Goal: Task Accomplishment & Management: Manage account settings

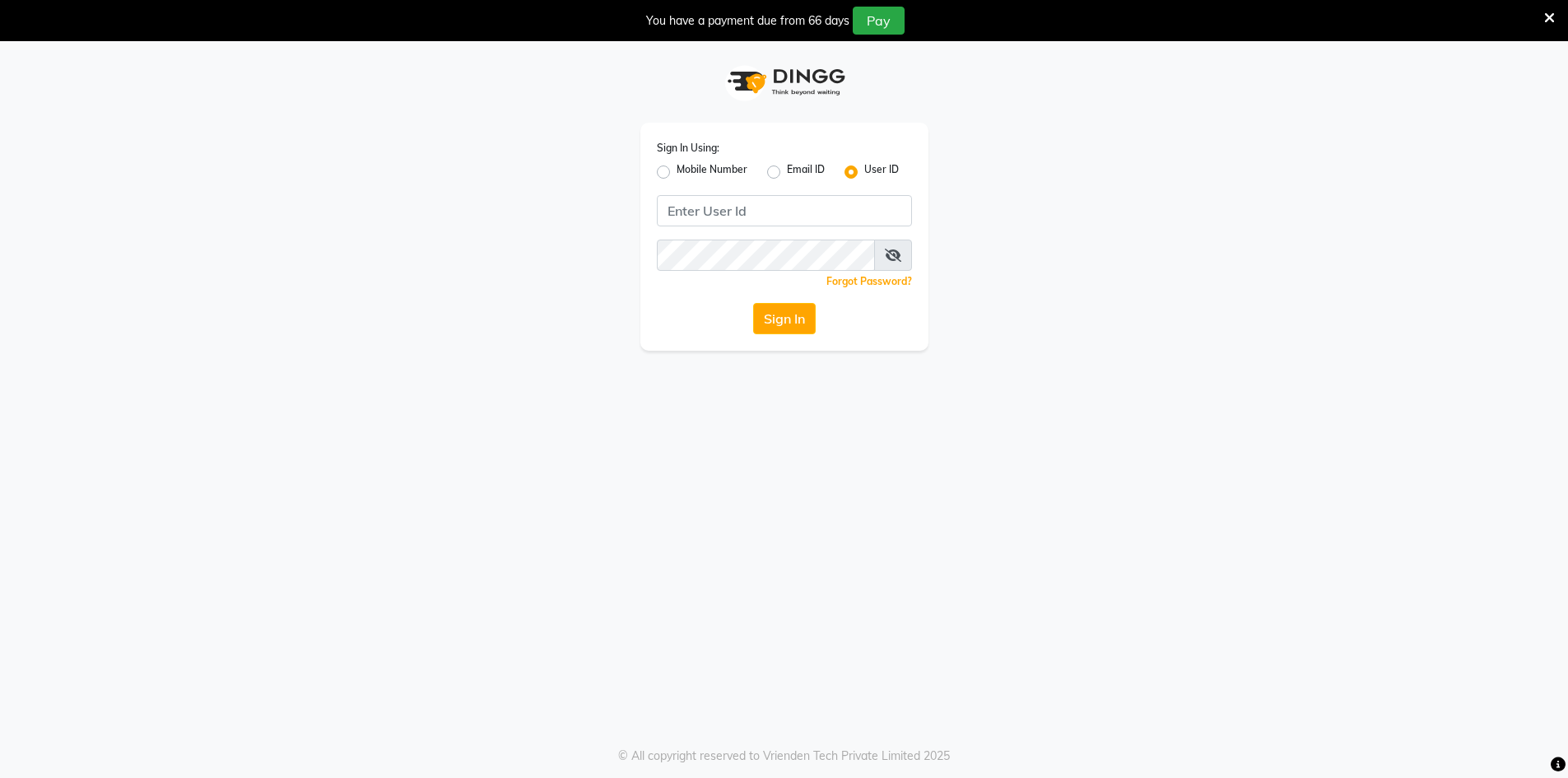
click at [1550, 14] on icon at bounding box center [1549, 18] width 11 height 14
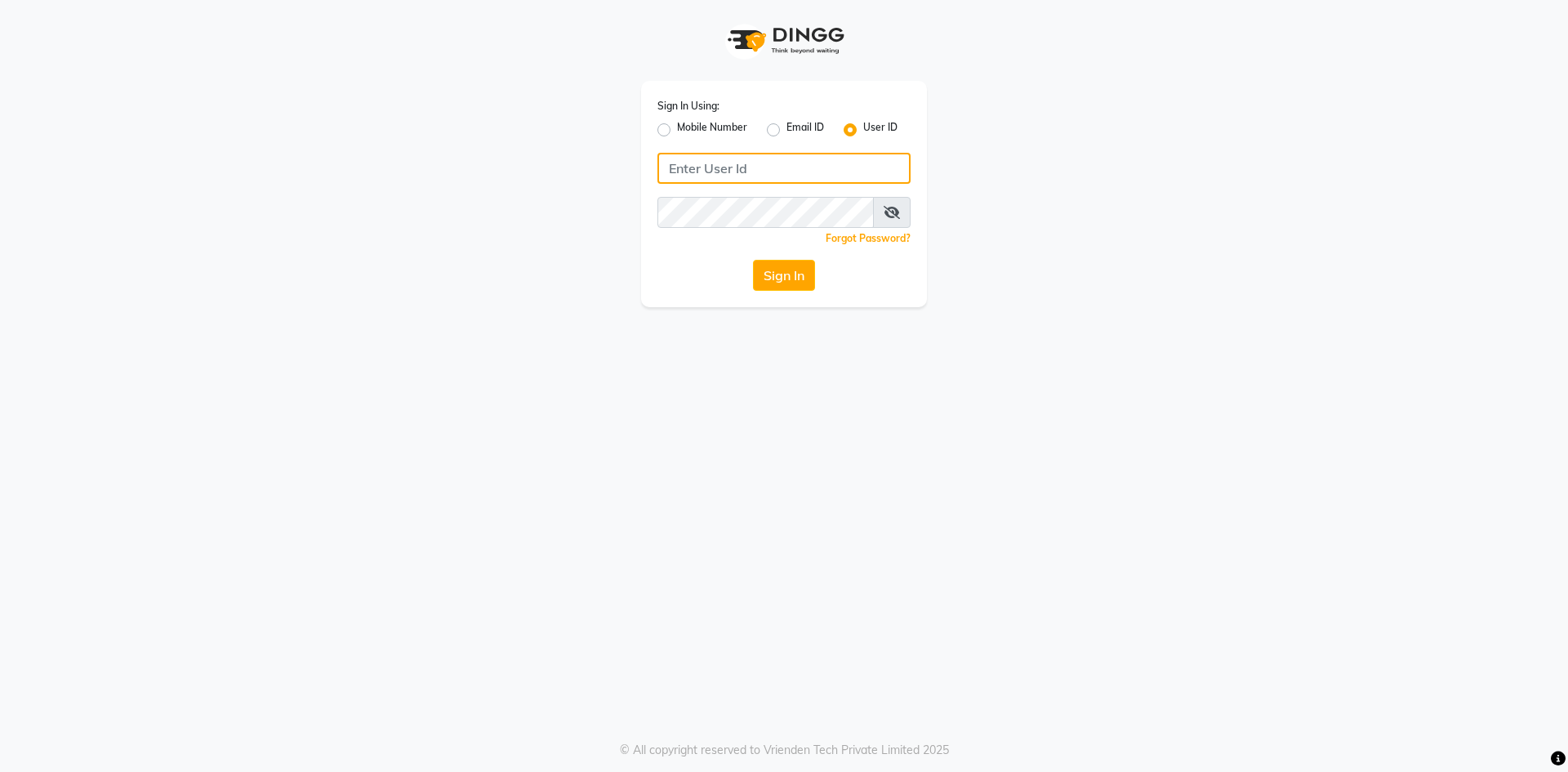
click at [717, 173] on input "Username" at bounding box center [784, 168] width 253 height 31
type input "vogue21"
click at [893, 214] on icon at bounding box center [892, 212] width 16 height 13
click at [901, 214] on span at bounding box center [893, 212] width 36 height 31
click at [891, 210] on icon at bounding box center [893, 212] width 14 height 13
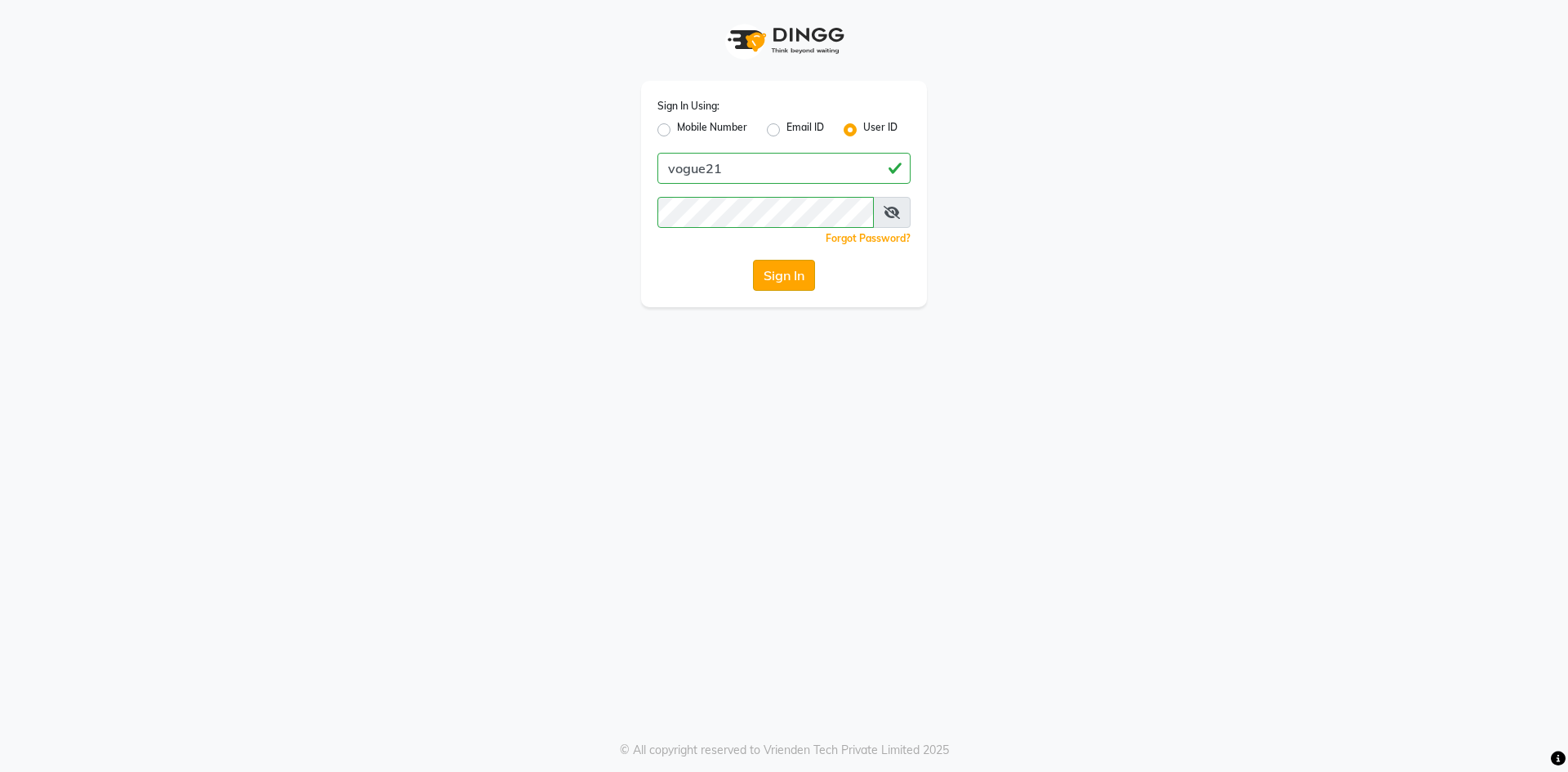
click at [788, 274] on button "Sign In" at bounding box center [784, 275] width 62 height 31
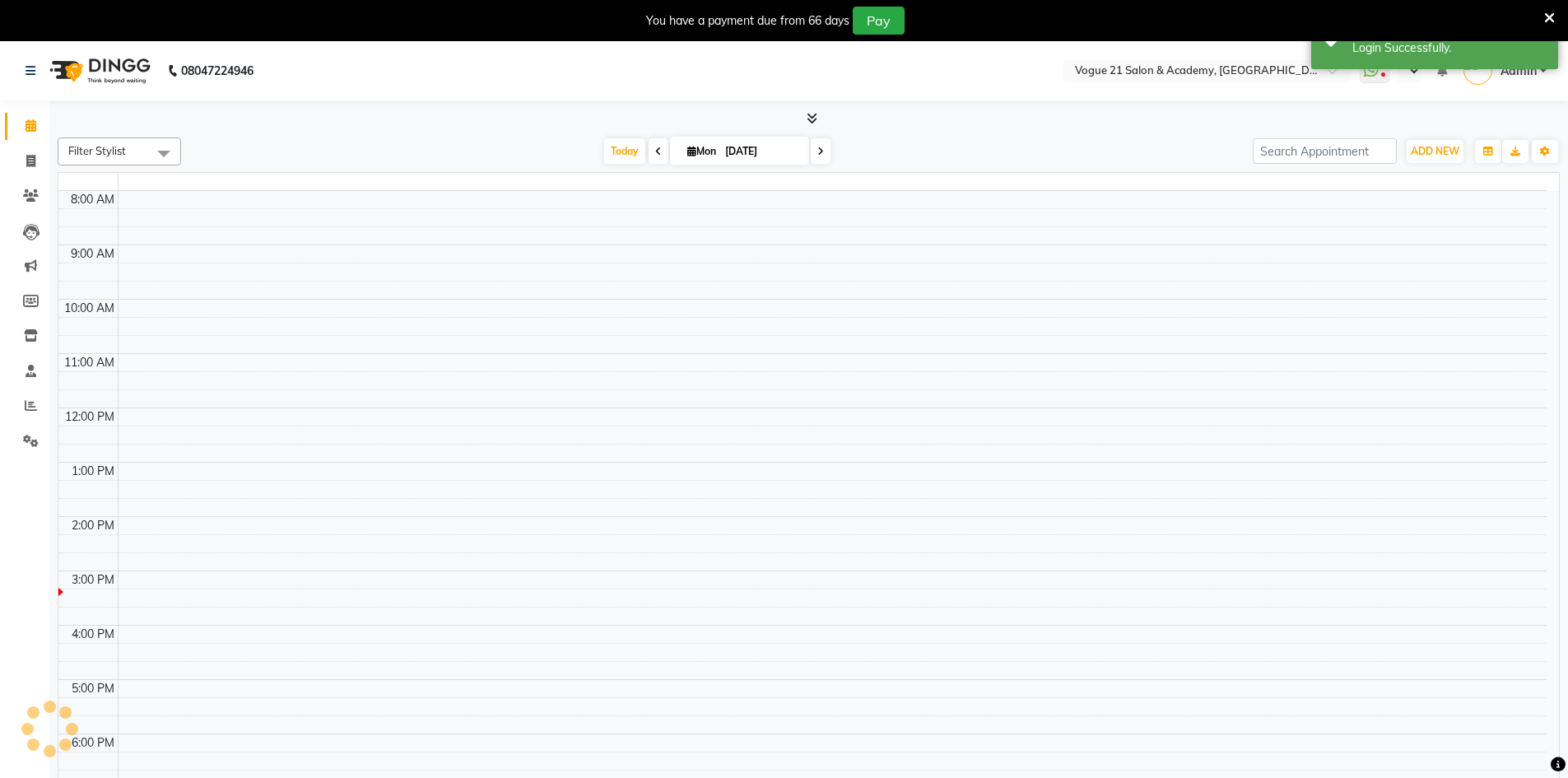
select select "en"
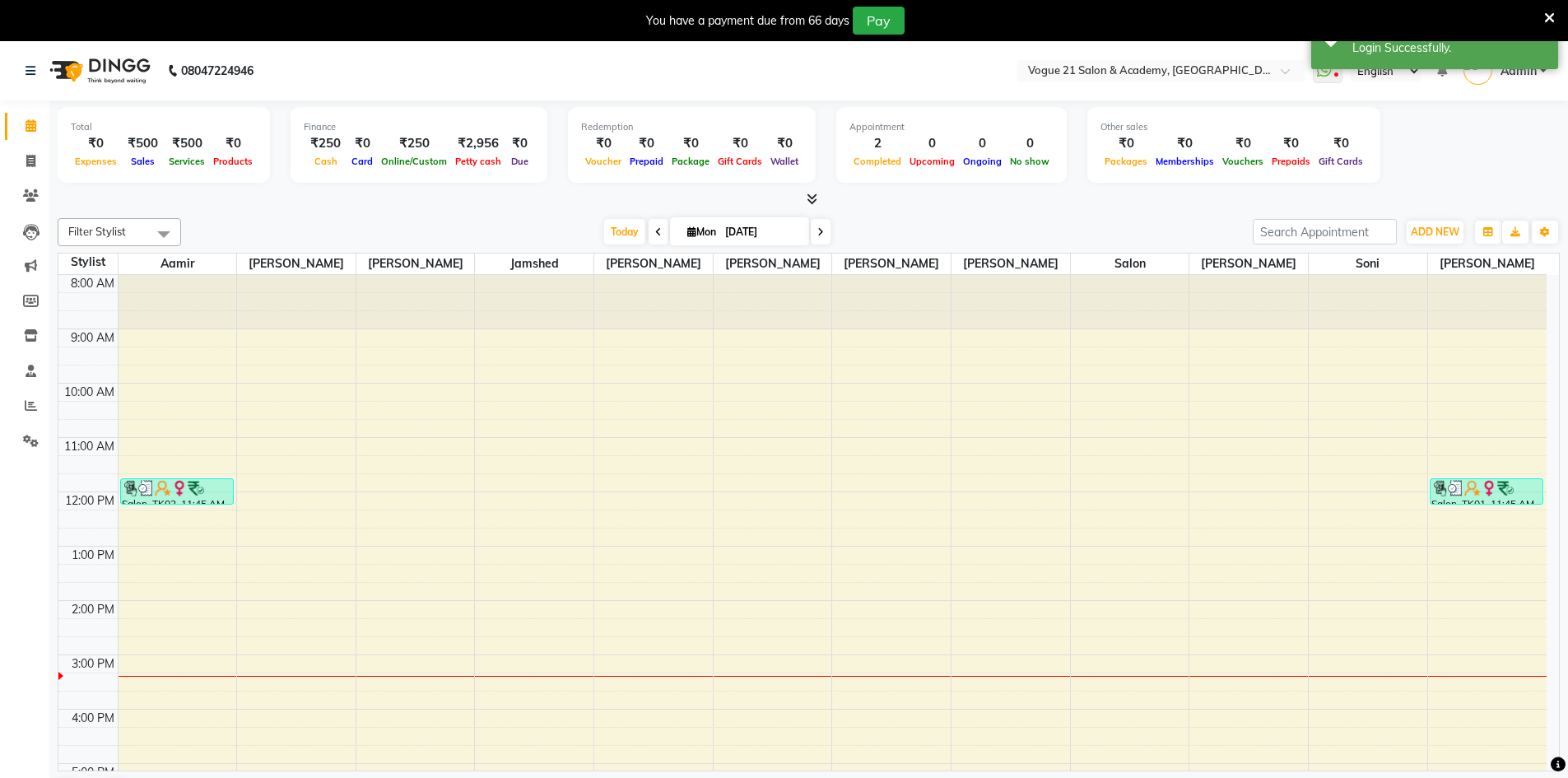
click at [1550, 14] on icon at bounding box center [1549, 18] width 11 height 14
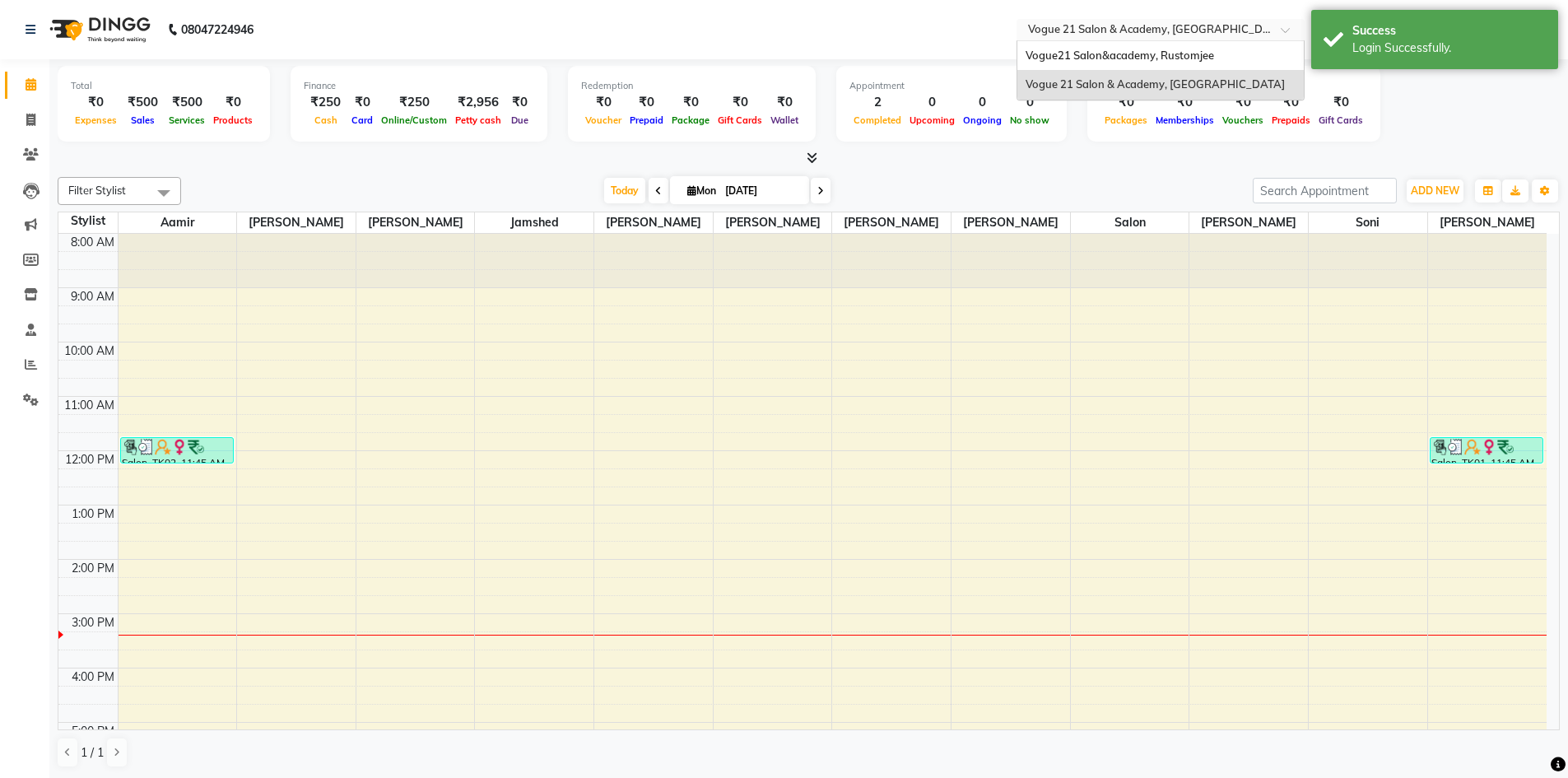
click at [1236, 23] on input "text" at bounding box center [1143, 32] width 239 height 16
click at [1221, 55] on div "Vogue21 Salon&academy, Rustomjee" at bounding box center [1160, 56] width 286 height 30
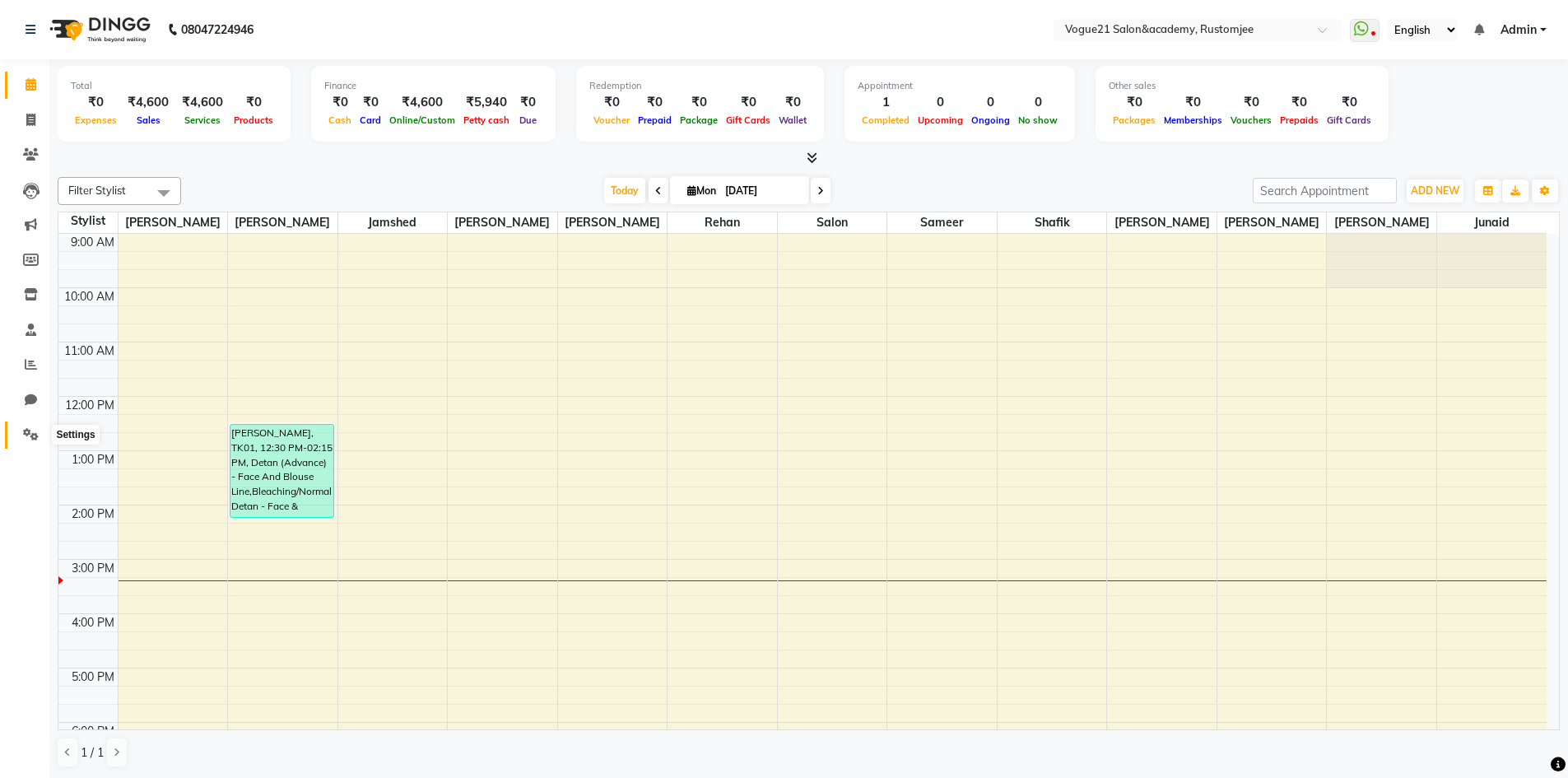
click at [33, 431] on icon at bounding box center [31, 434] width 15 height 13
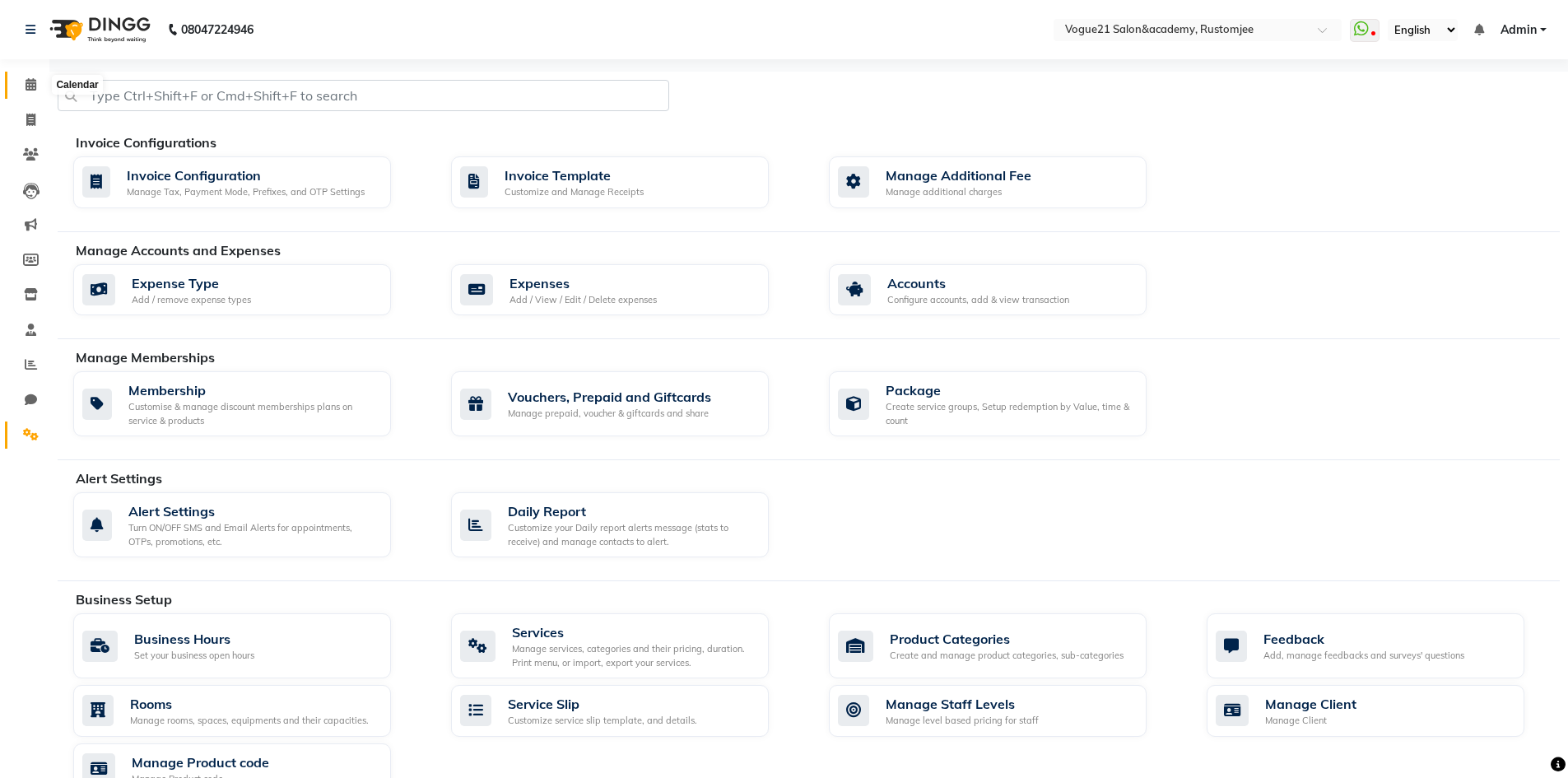
click at [35, 81] on icon at bounding box center [31, 85] width 11 height 13
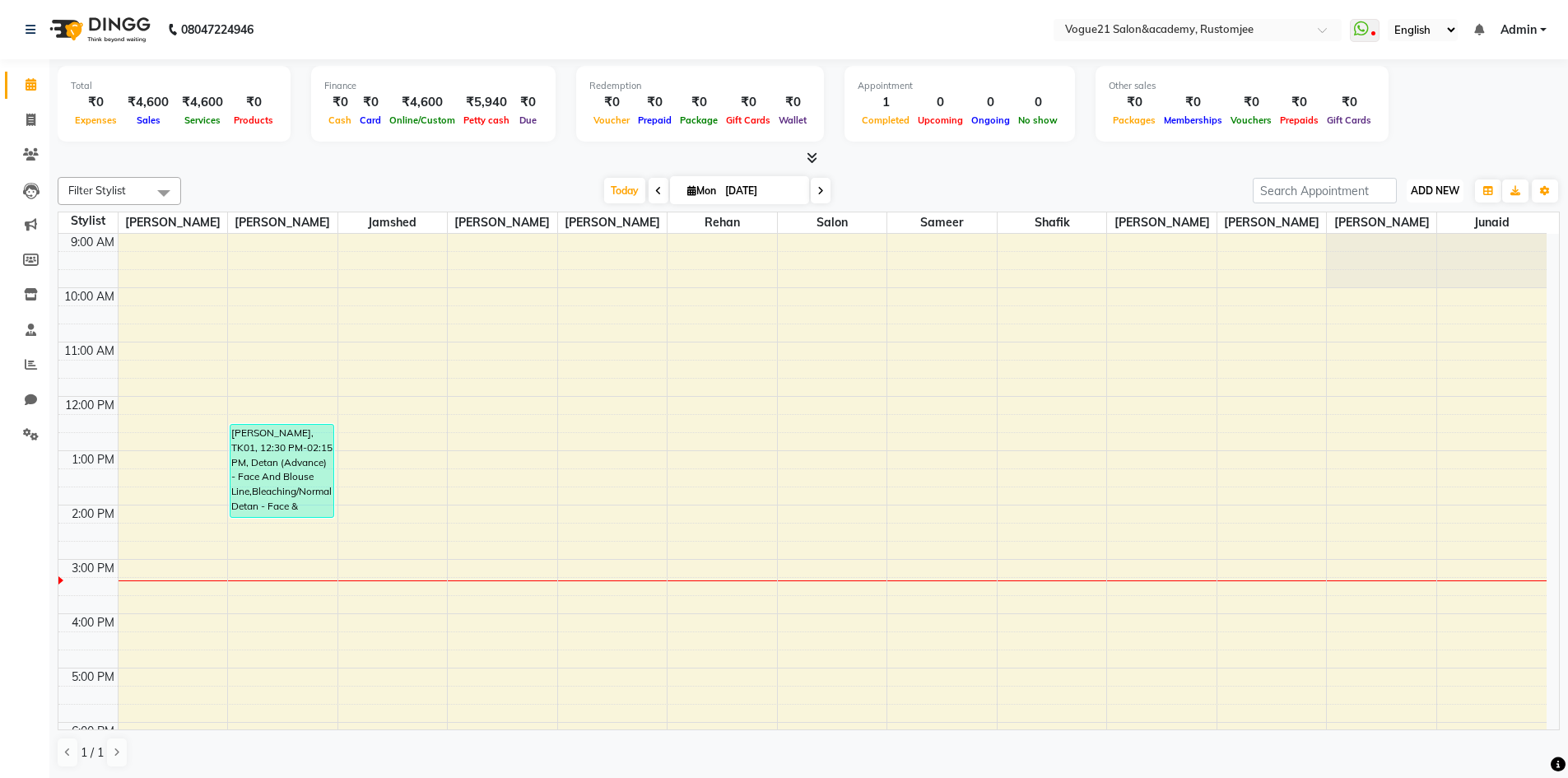
click at [1419, 183] on button "ADD NEW Toggle Dropdown" at bounding box center [1434, 191] width 57 height 23
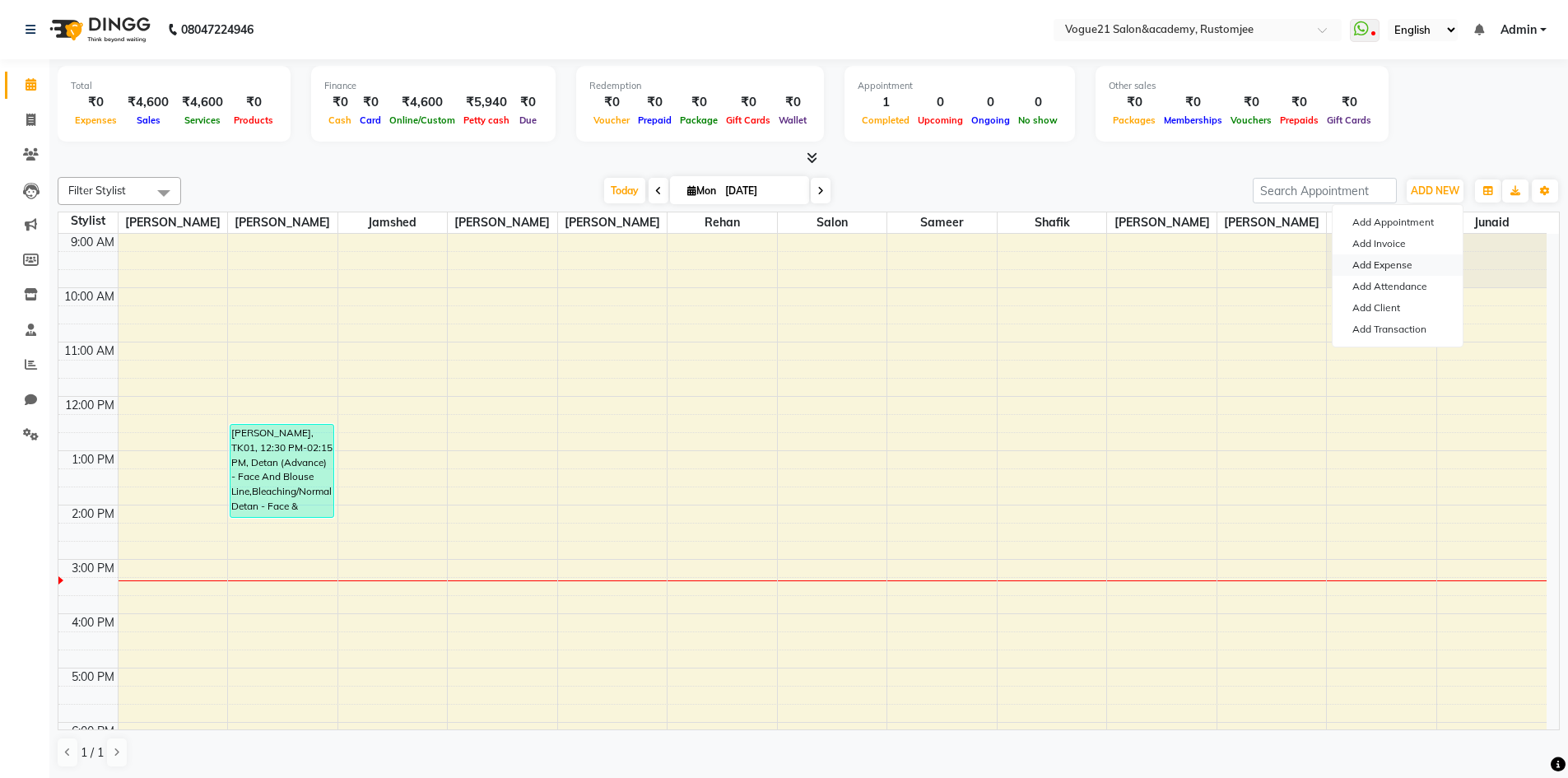
click at [1415, 263] on link "Add Expense" at bounding box center [1397, 266] width 130 height 22
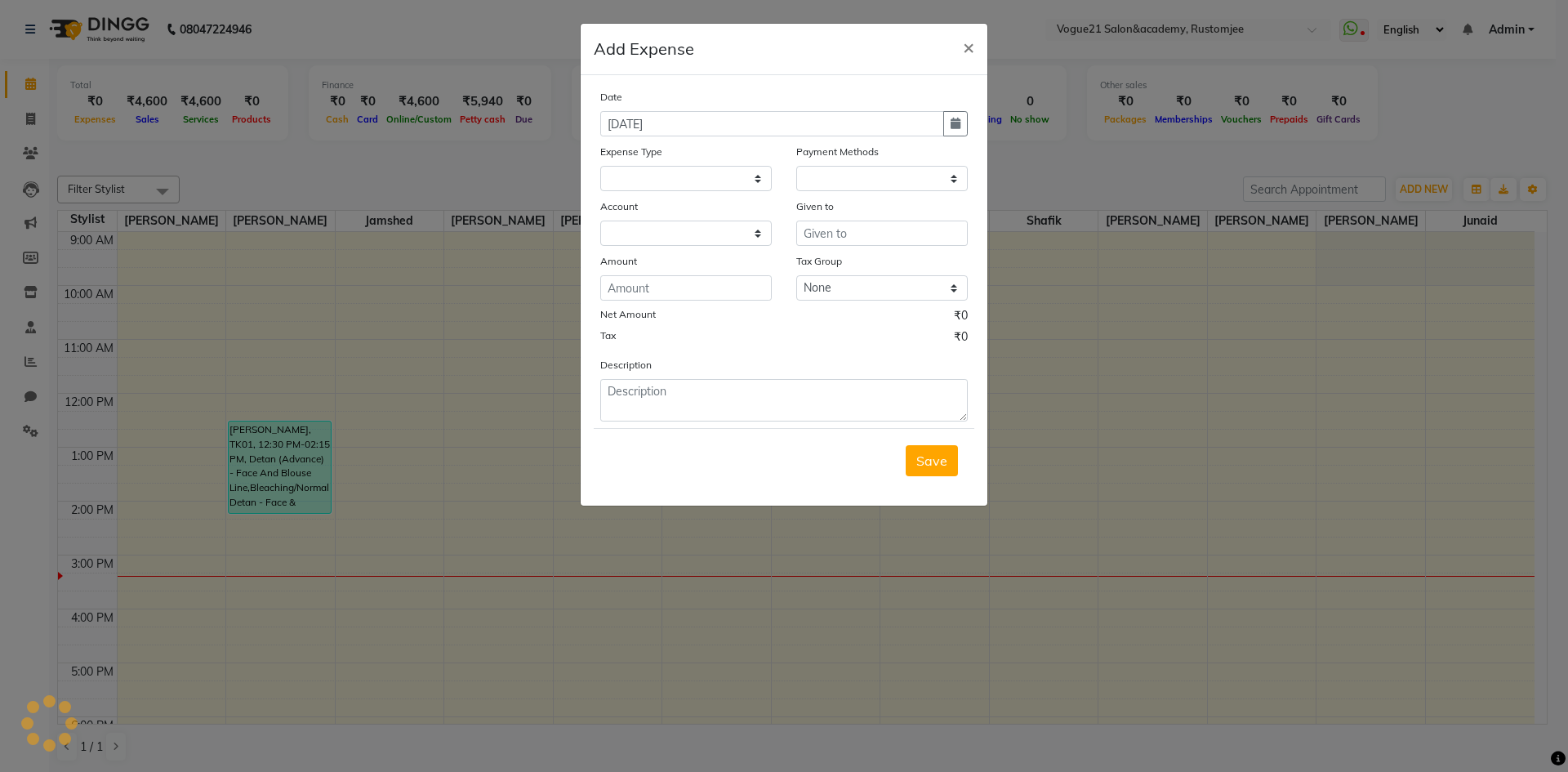
select select "1"
select select "7299"
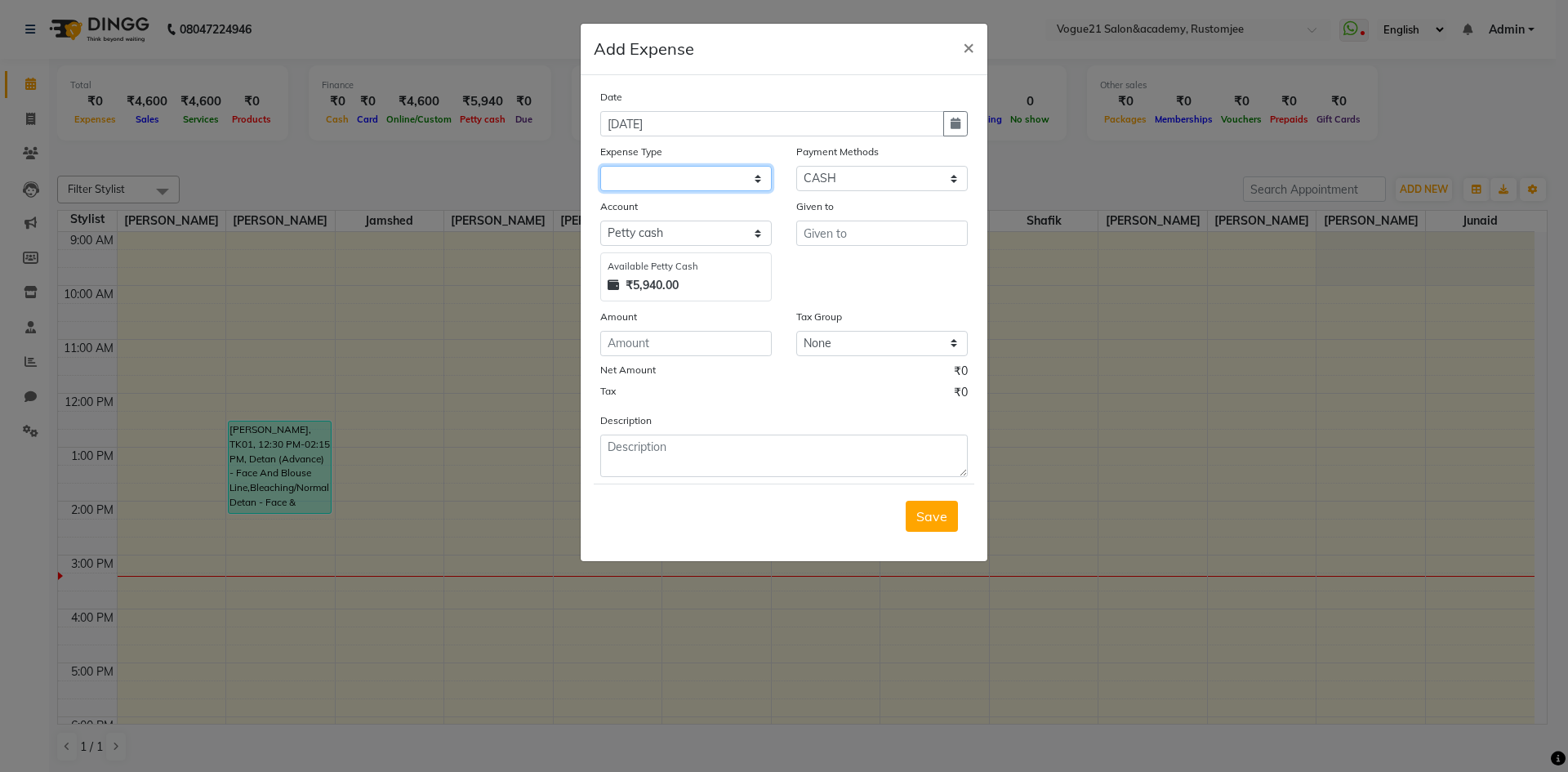
click at [691, 174] on select at bounding box center [686, 179] width 172 height 25
click at [696, 172] on select at bounding box center [686, 179] width 172 height 25
click at [969, 46] on span "×" at bounding box center [968, 46] width 12 height 24
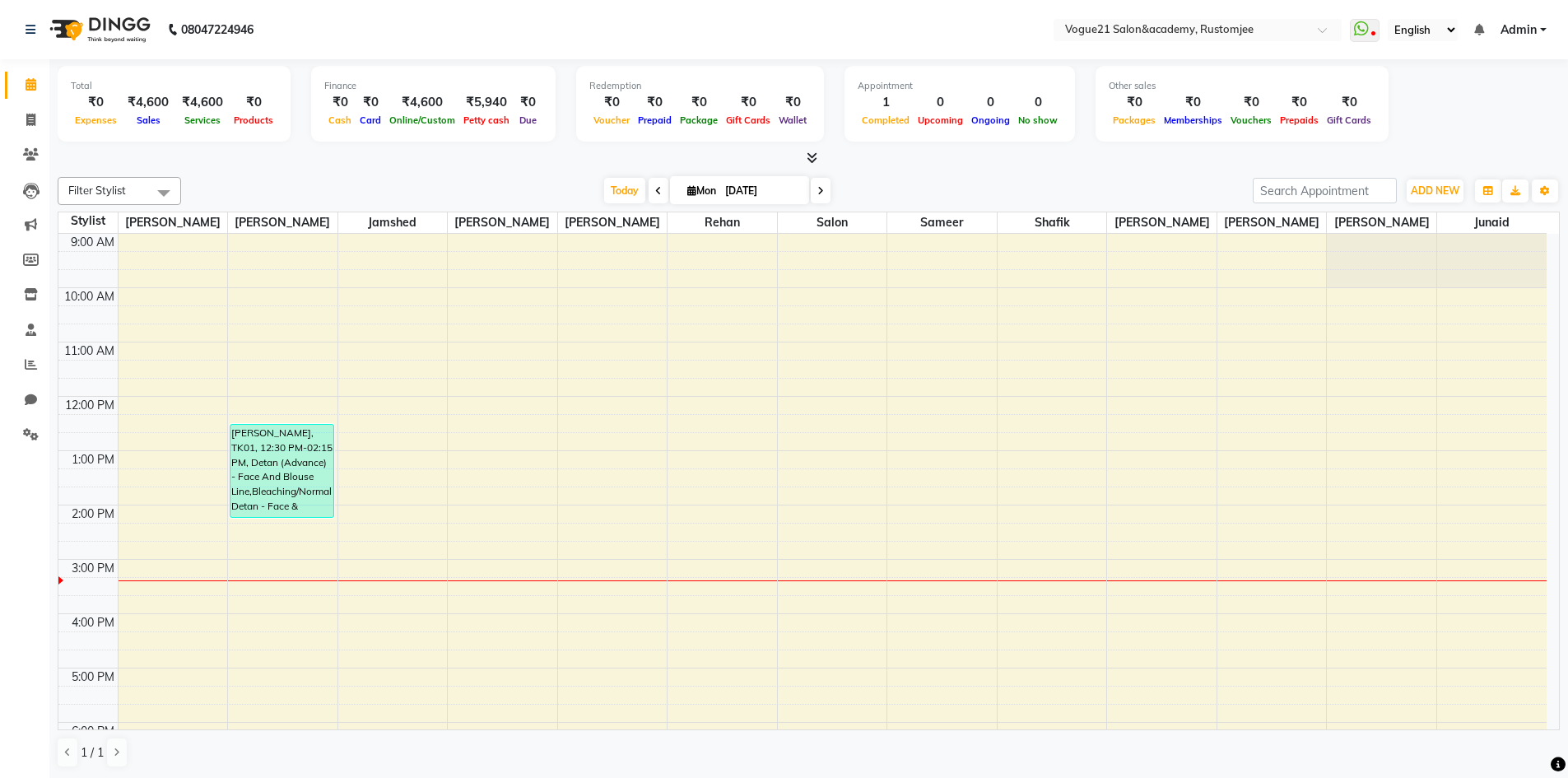
click at [1430, 203] on div "ADD NEW Toggle Dropdown Add Appointment Add Invoice Add Expense Add Attendance …" at bounding box center [1435, 190] width 60 height 26
click at [1429, 199] on button "ADD NEW Toggle Dropdown" at bounding box center [1434, 191] width 57 height 23
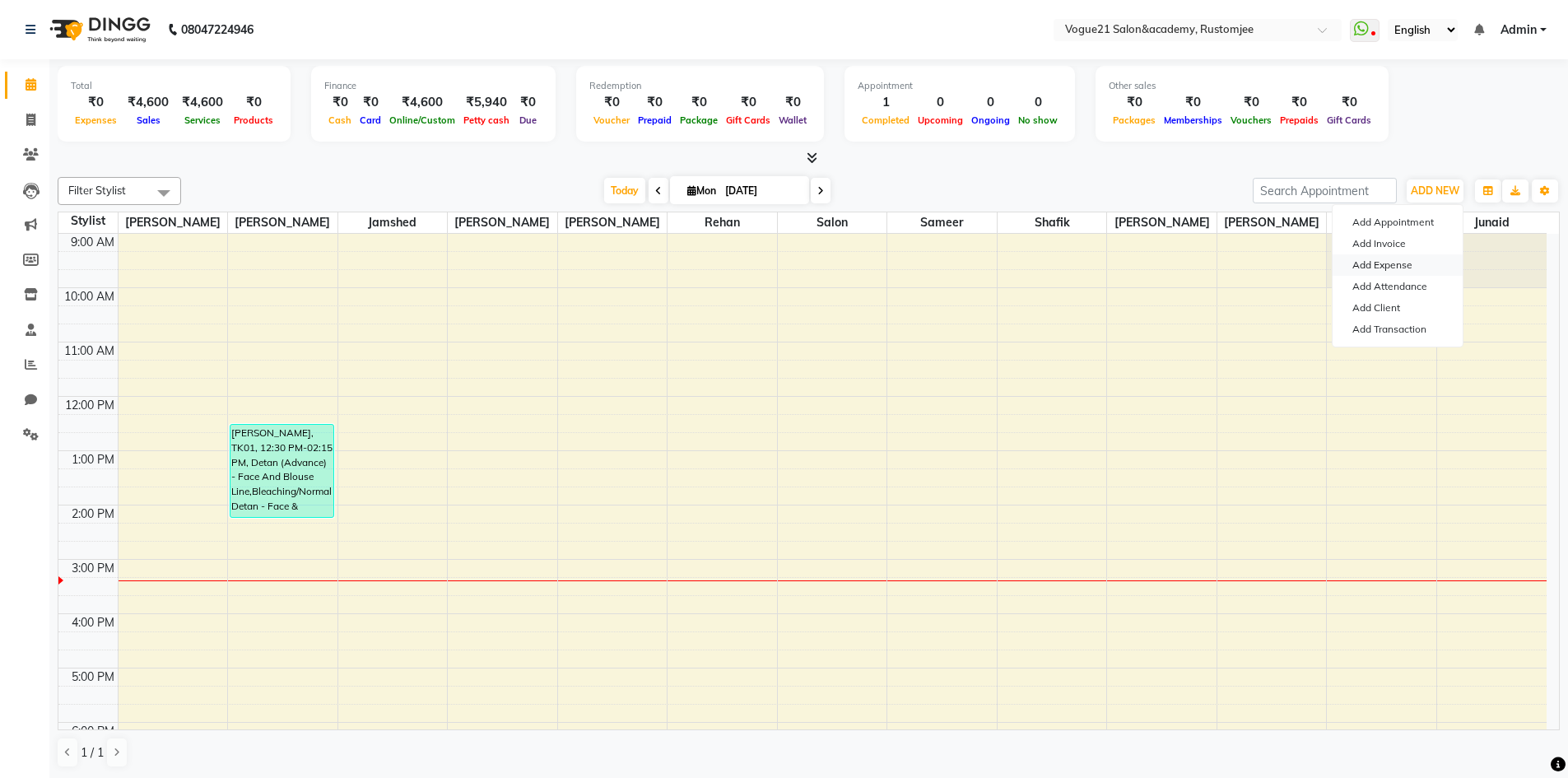
click at [1412, 263] on link "Add Expense" at bounding box center [1397, 266] width 130 height 22
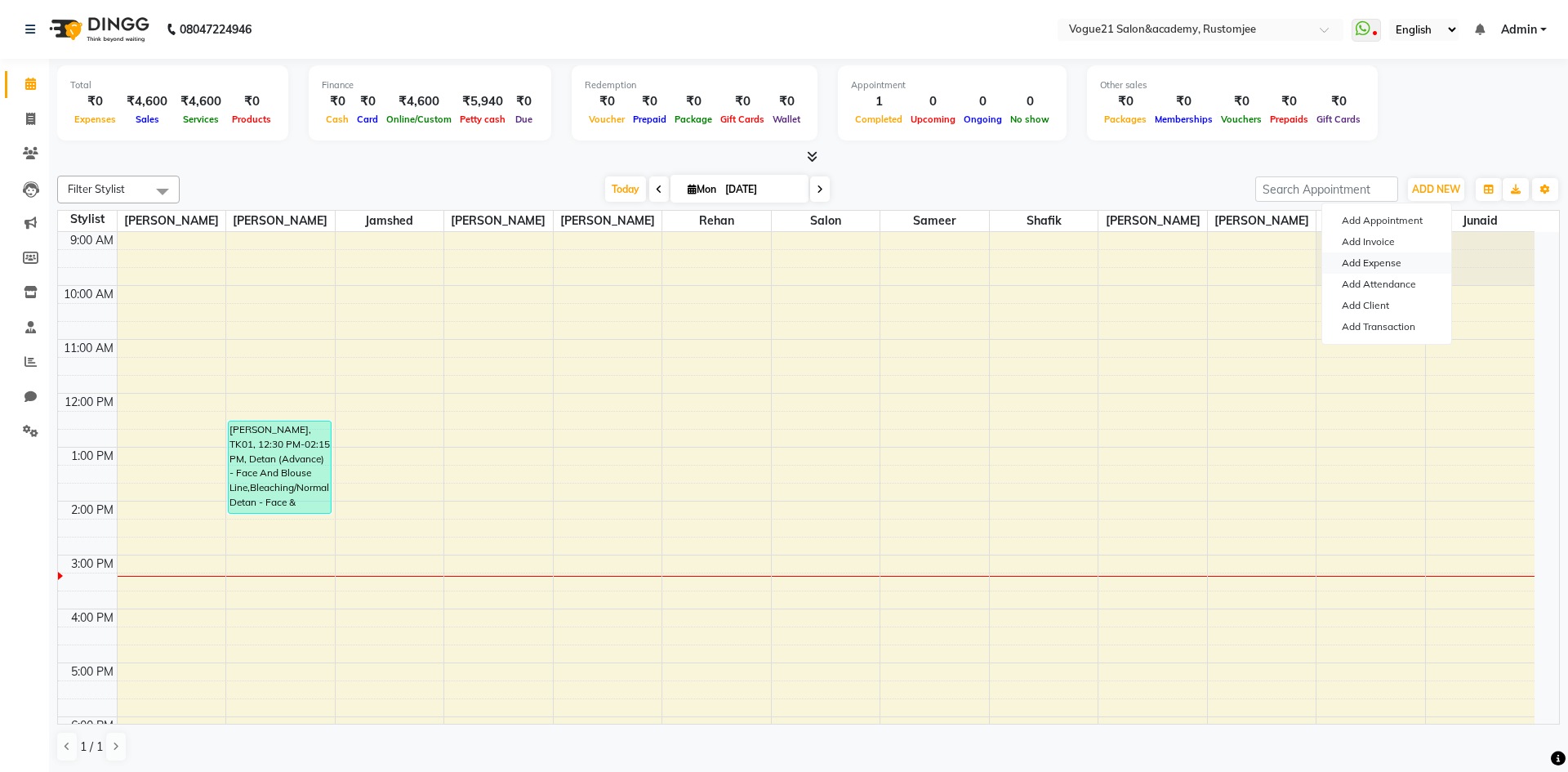
select select "1"
select select "7299"
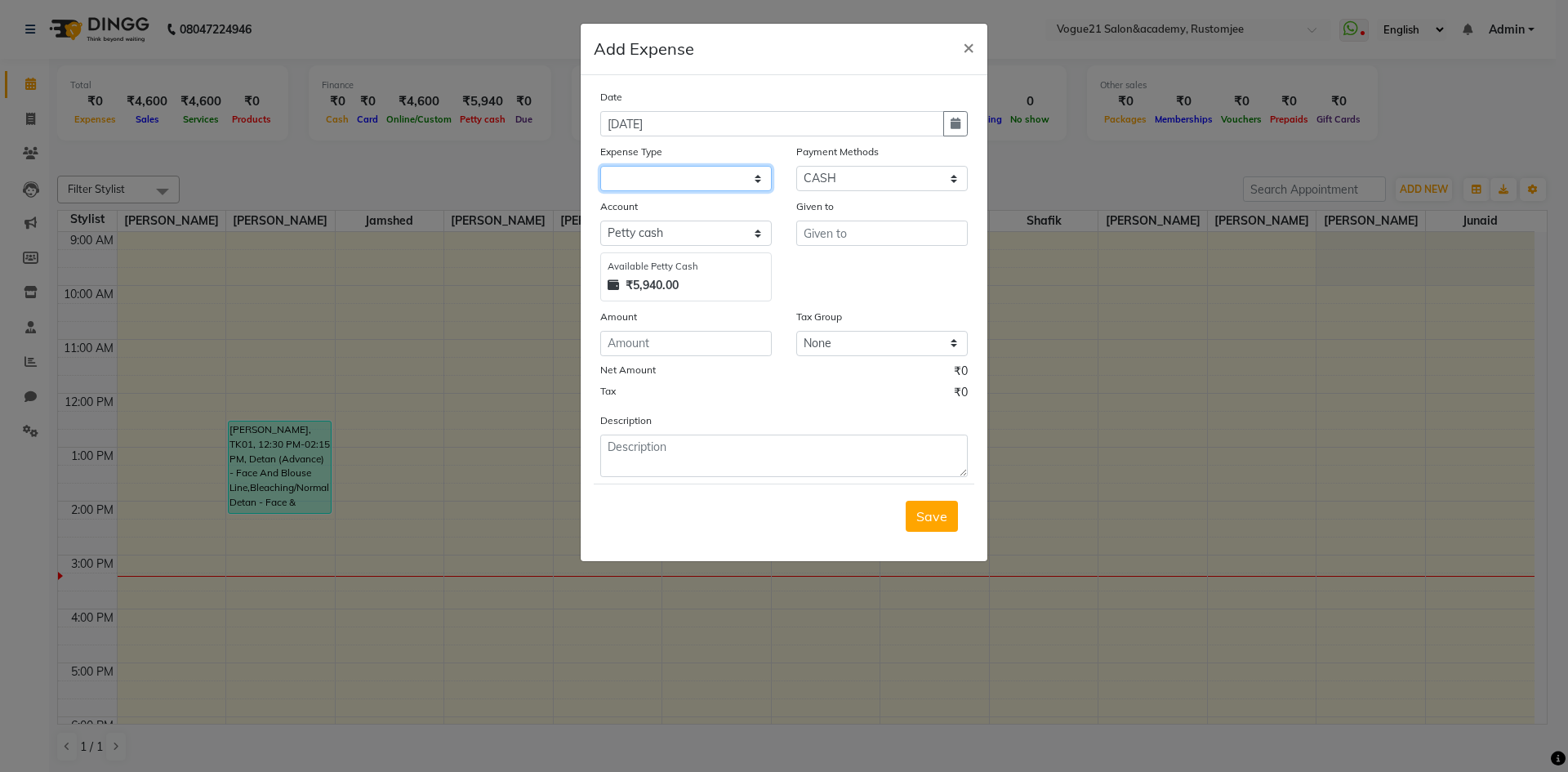
click at [734, 168] on select at bounding box center [686, 179] width 172 height 25
click at [758, 181] on select at bounding box center [686, 179] width 172 height 25
click at [701, 186] on select at bounding box center [686, 179] width 172 height 25
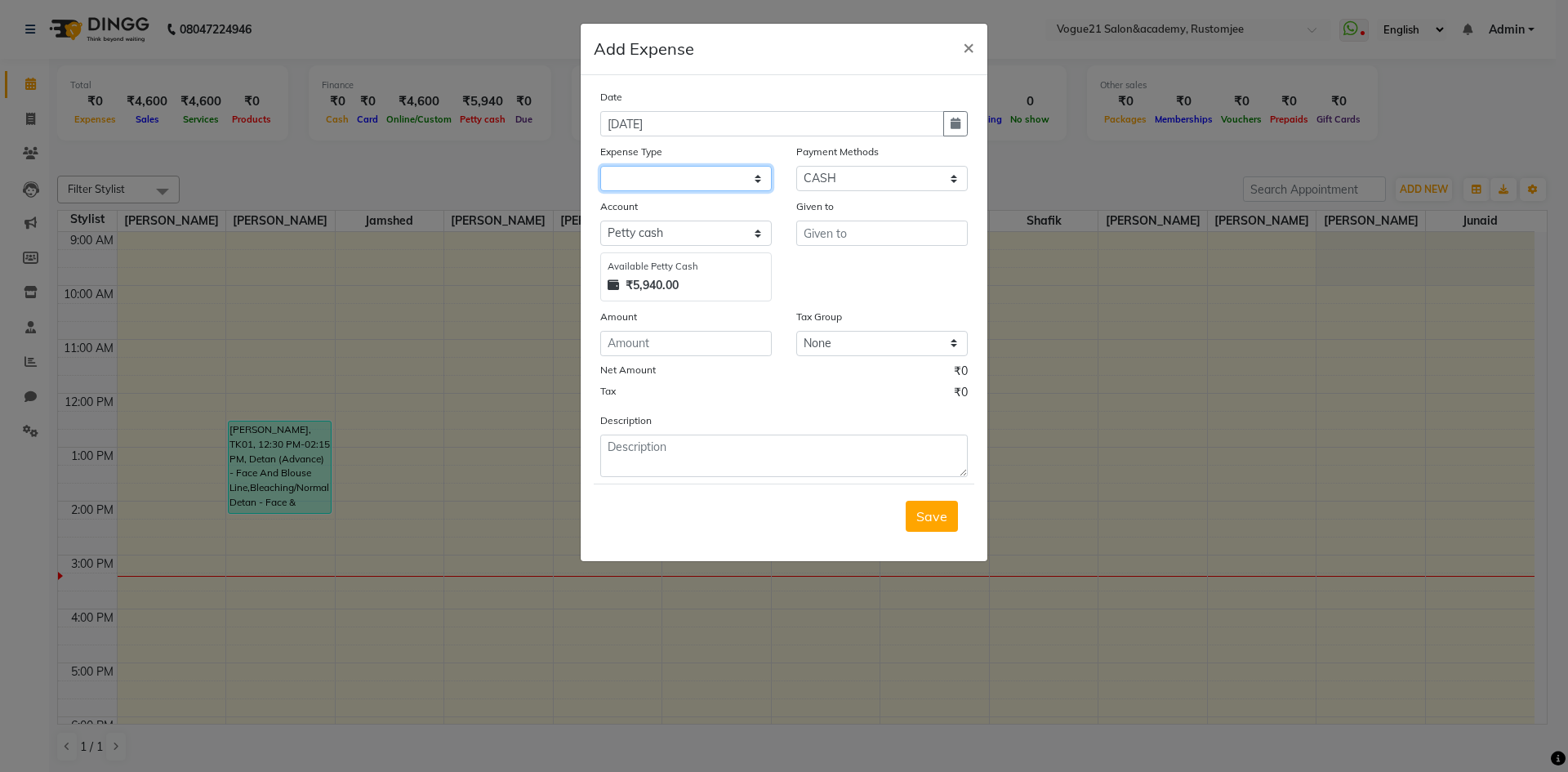
click at [701, 186] on select at bounding box center [686, 179] width 172 height 25
click at [968, 47] on span "×" at bounding box center [968, 46] width 12 height 24
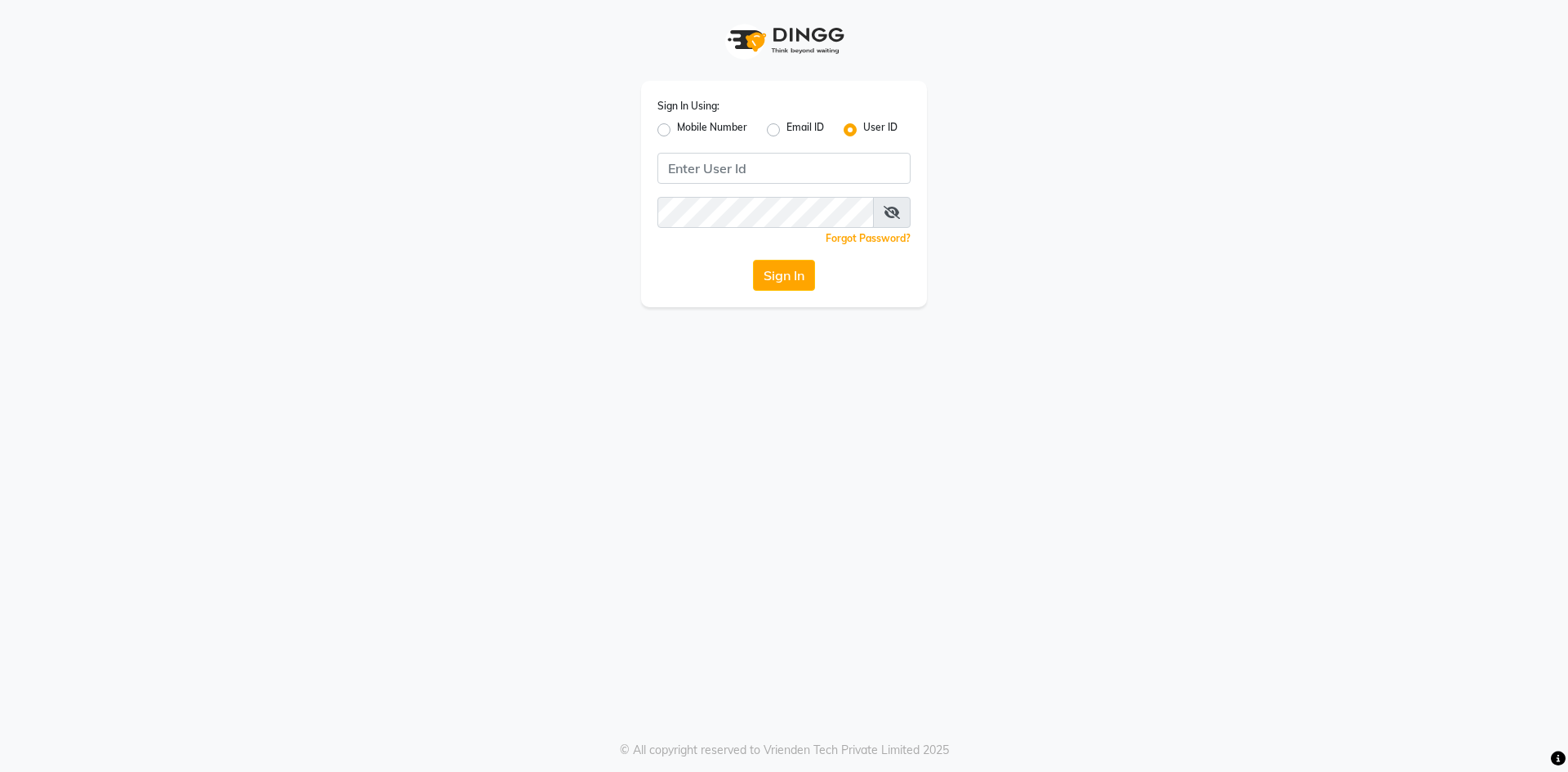
click at [677, 130] on label "Mobile Number" at bounding box center [712, 130] width 71 height 20
click at [677, 130] on input "Mobile Number" at bounding box center [683, 125] width 11 height 11
radio input "true"
radio input "false"
click at [752, 172] on input "Username" at bounding box center [811, 168] width 198 height 31
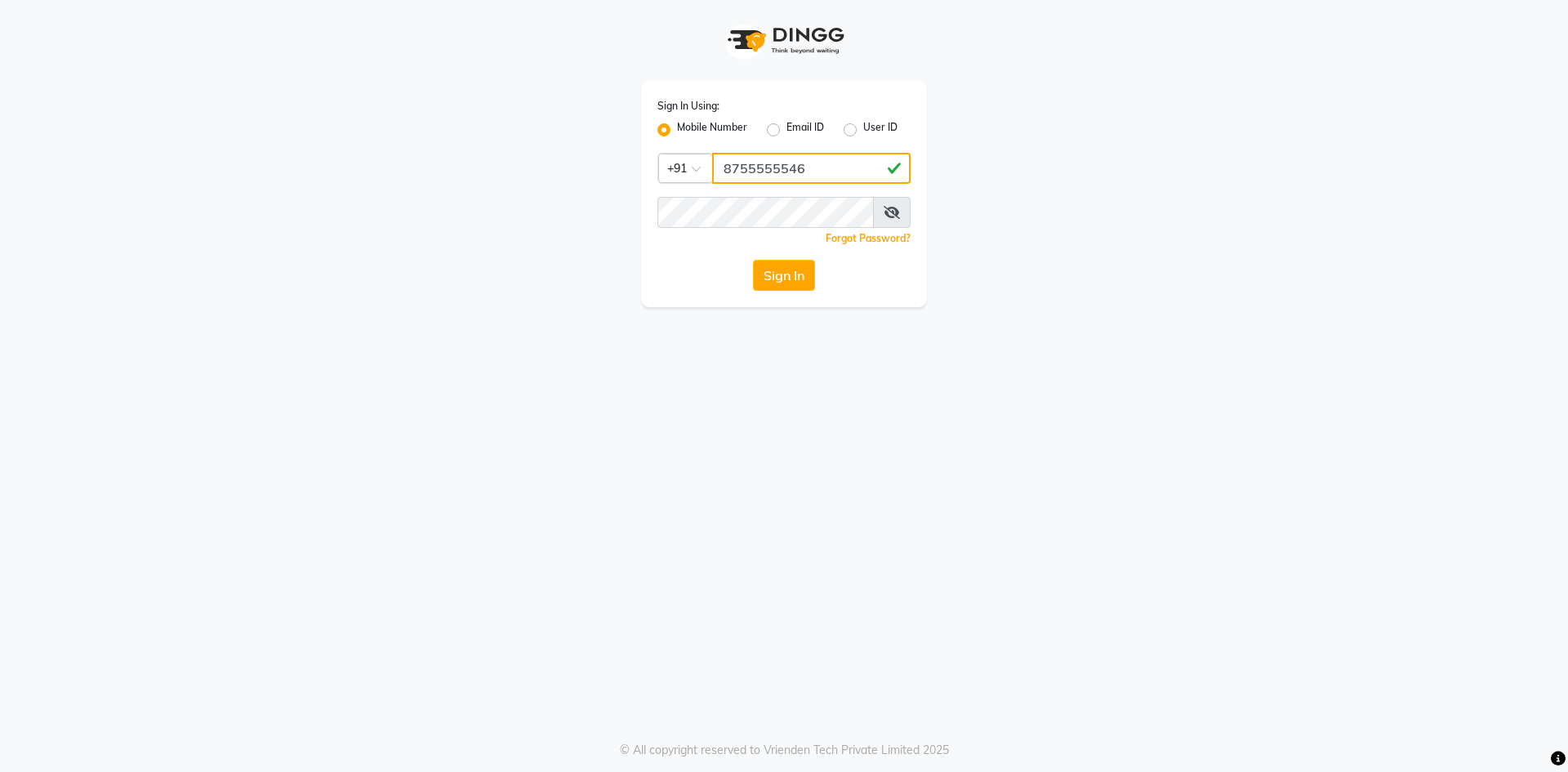
type input "8755555546"
click at [731, 196] on div "Sign In Using: Mobile Number Email ID User ID Country Code × [PHONE_NUMBER] Rem…" at bounding box center [784, 194] width 286 height 226
click at [890, 214] on icon at bounding box center [892, 212] width 16 height 13
click at [778, 293] on div "Sign In Using: Mobile Number Email ID User ID Country Code × [PHONE_NUMBER] Rem…" at bounding box center [784, 194] width 286 height 226
click at [783, 283] on button "Sign In" at bounding box center [784, 275] width 62 height 31
